Goal: Information Seeking & Learning: Learn about a topic

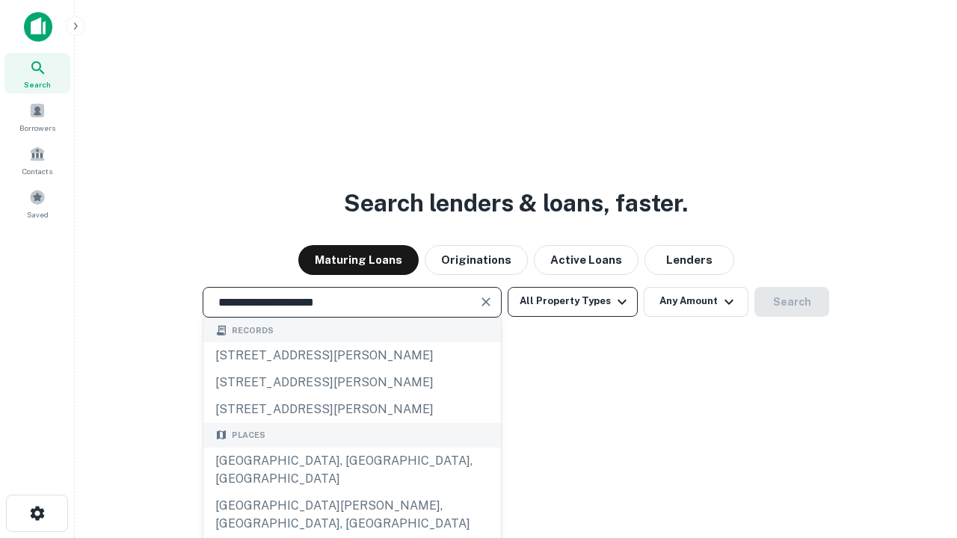
click at [351, 493] on div "[GEOGRAPHIC_DATA], [GEOGRAPHIC_DATA], [GEOGRAPHIC_DATA]" at bounding box center [352, 470] width 298 height 45
click at [573, 301] on button "All Property Types" at bounding box center [573, 302] width 130 height 30
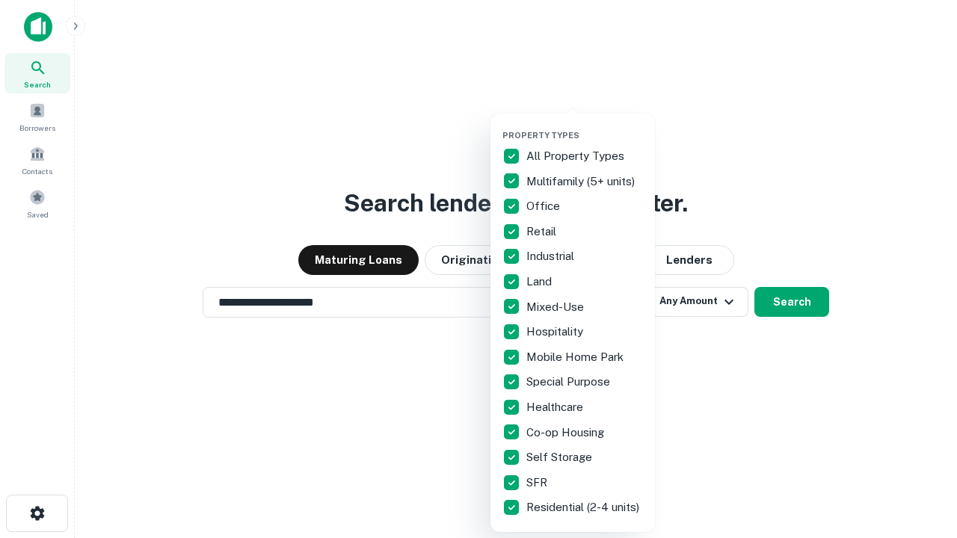
type input "**********"
click at [585, 126] on button "button" at bounding box center [584, 126] width 164 height 1
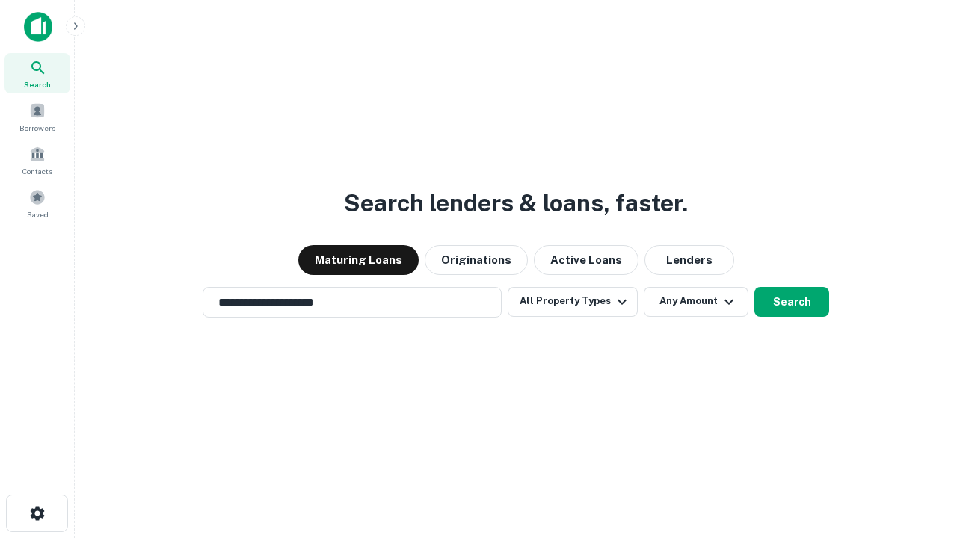
scroll to position [23, 0]
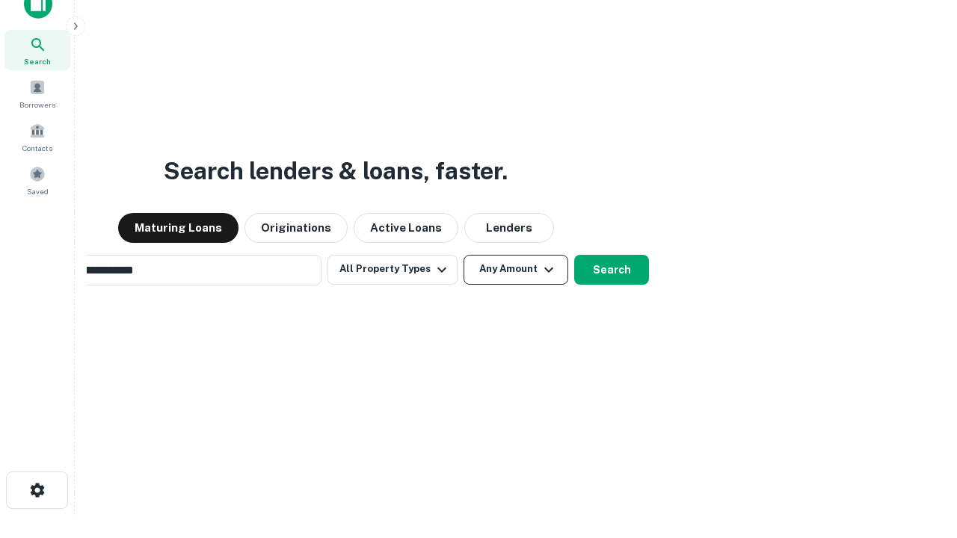
click at [464, 255] on button "Any Amount" at bounding box center [516, 270] width 105 height 30
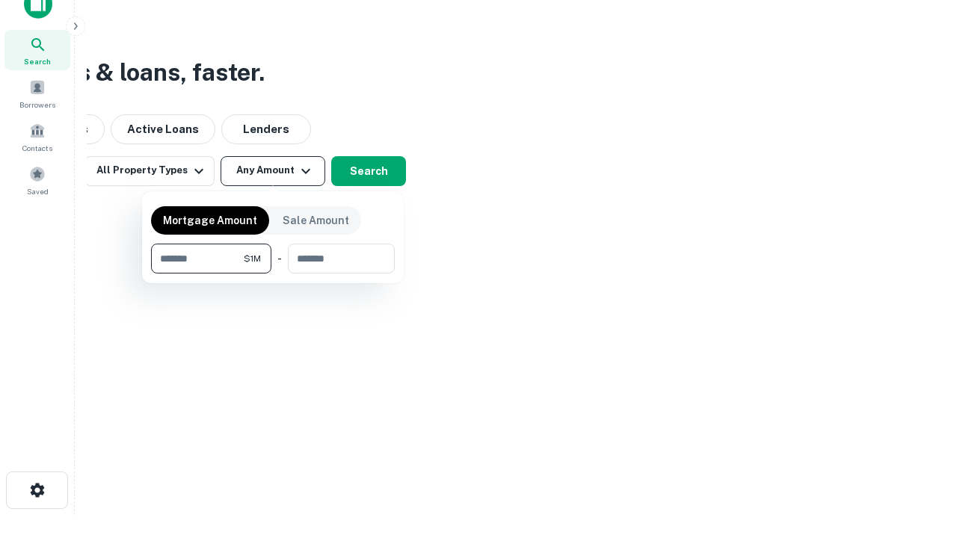
scroll to position [24, 0]
type input "*******"
click at [273, 274] on button "button" at bounding box center [273, 274] width 244 height 1
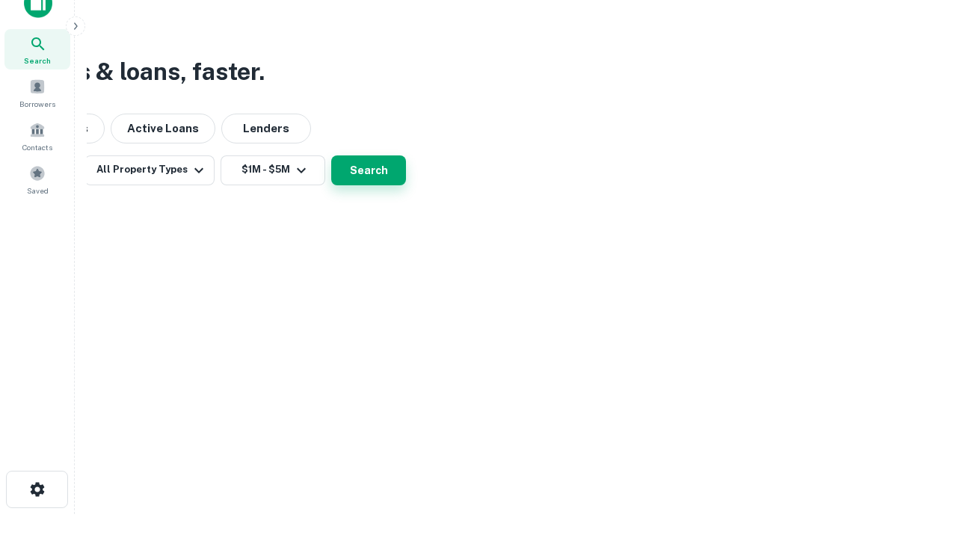
click at [406, 185] on button "Search" at bounding box center [368, 171] width 75 height 30
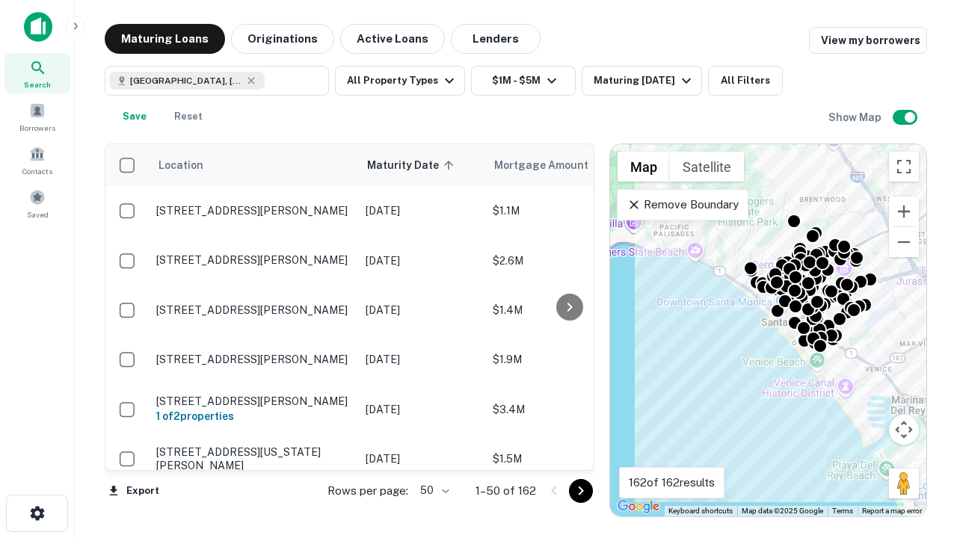
click at [432, 490] on body "Search Borrowers Contacts Saved Maturing Loans Originations Active Loans Lender…" at bounding box center [478, 269] width 957 height 538
click at [433, 453] on li "25" at bounding box center [432, 453] width 43 height 27
